Goal: Navigation & Orientation: Find specific page/section

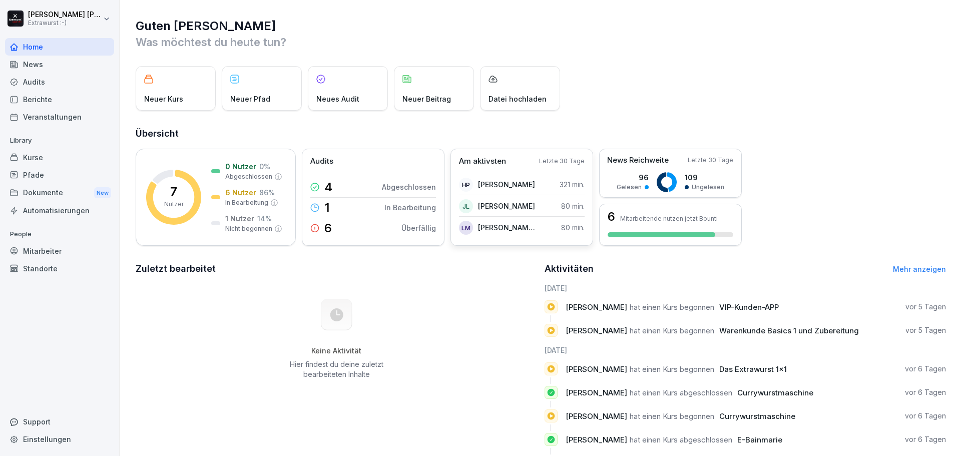
click at [495, 205] on p "[PERSON_NAME]" at bounding box center [506, 206] width 57 height 11
click at [470, 204] on div "JL" at bounding box center [466, 206] width 14 height 14
click at [569, 157] on p "Letzte 30 Tage" at bounding box center [562, 161] width 46 height 9
click at [59, 257] on div "Mitarbeiter" at bounding box center [59, 251] width 109 height 18
